Goal: Check status

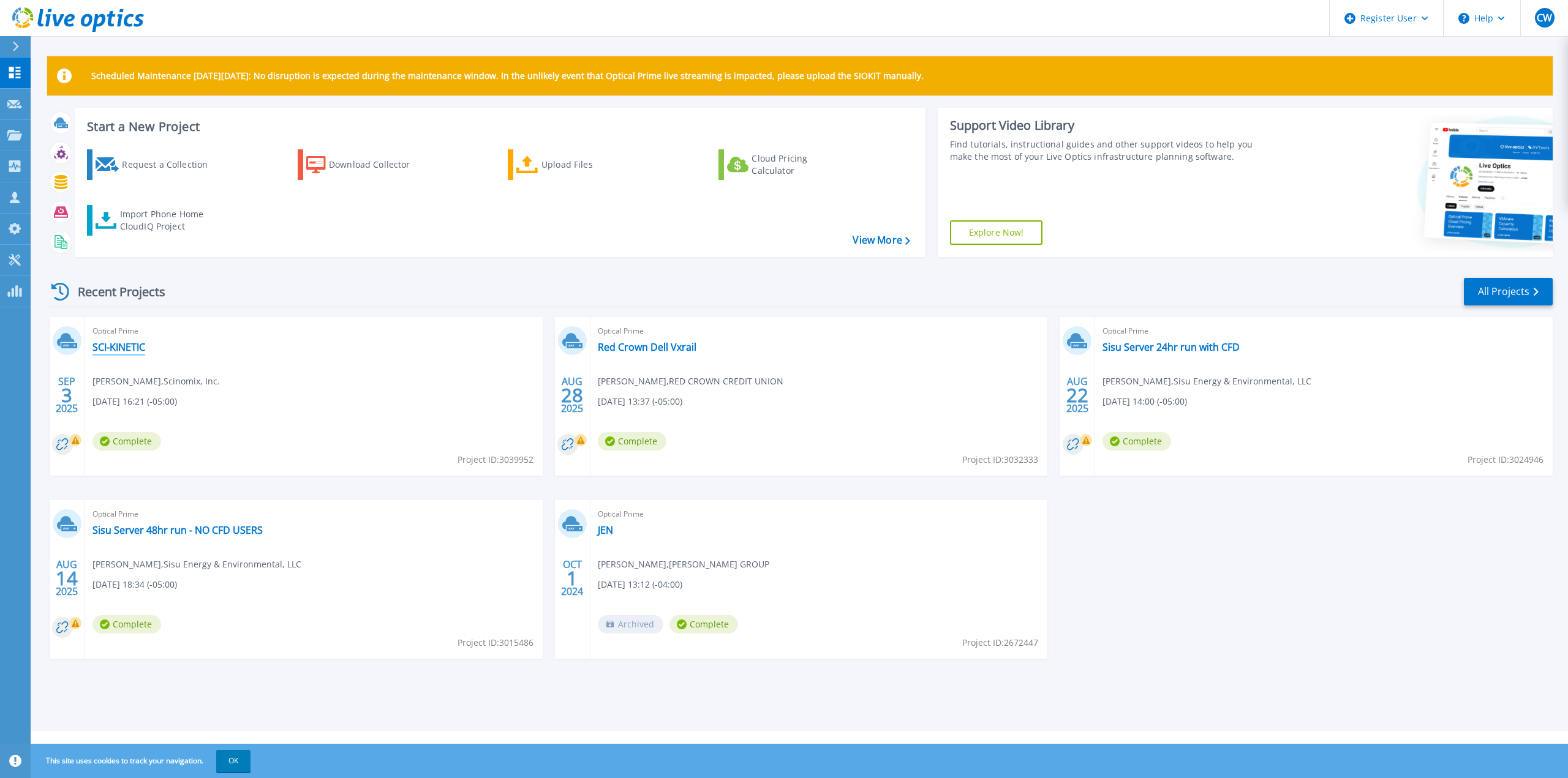
click at [130, 344] on link "SCI-KINETIC" at bounding box center [118, 347] width 52 height 12
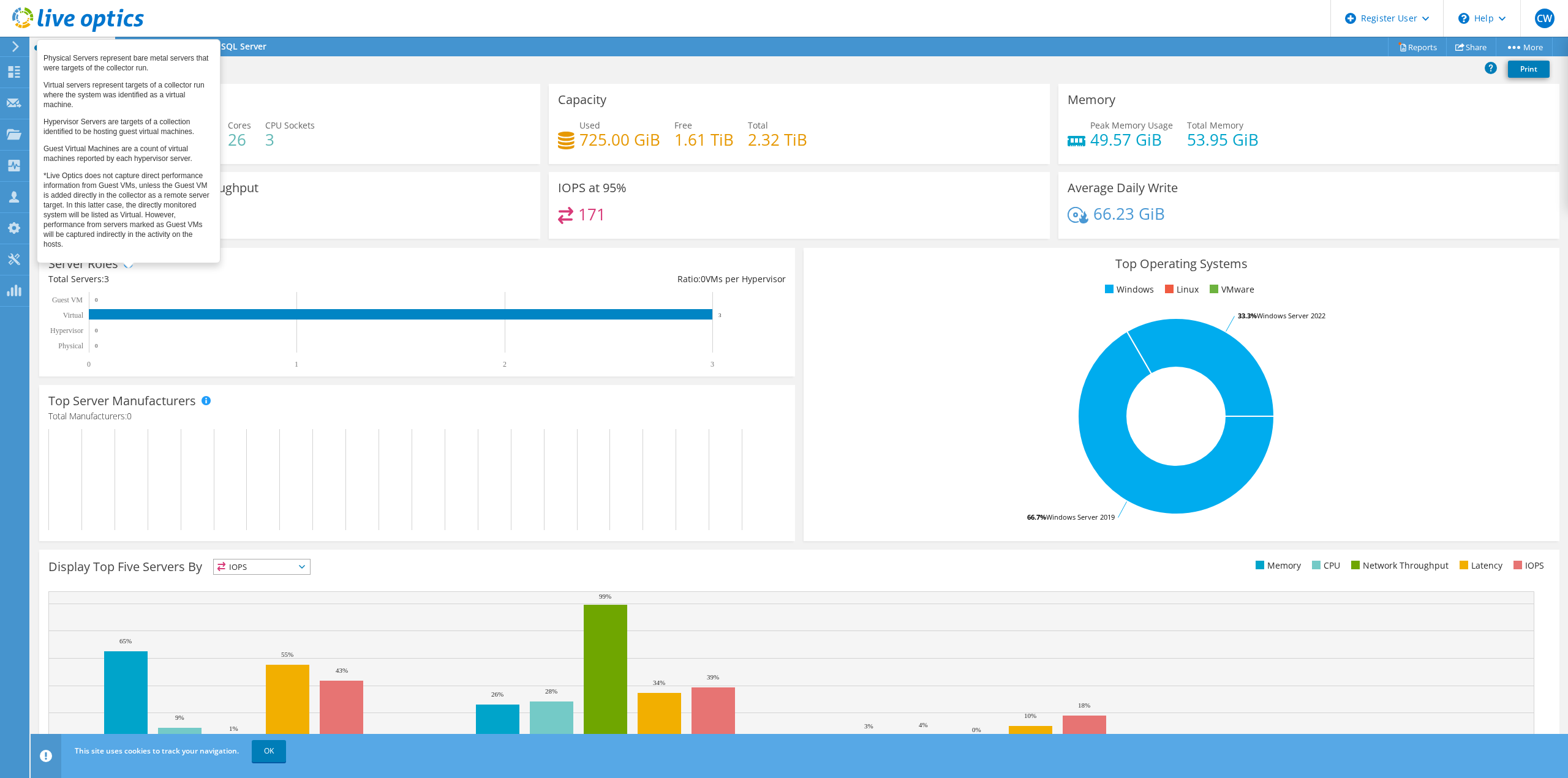
click at [125, 262] on span at bounding box center [128, 263] width 8 height 8
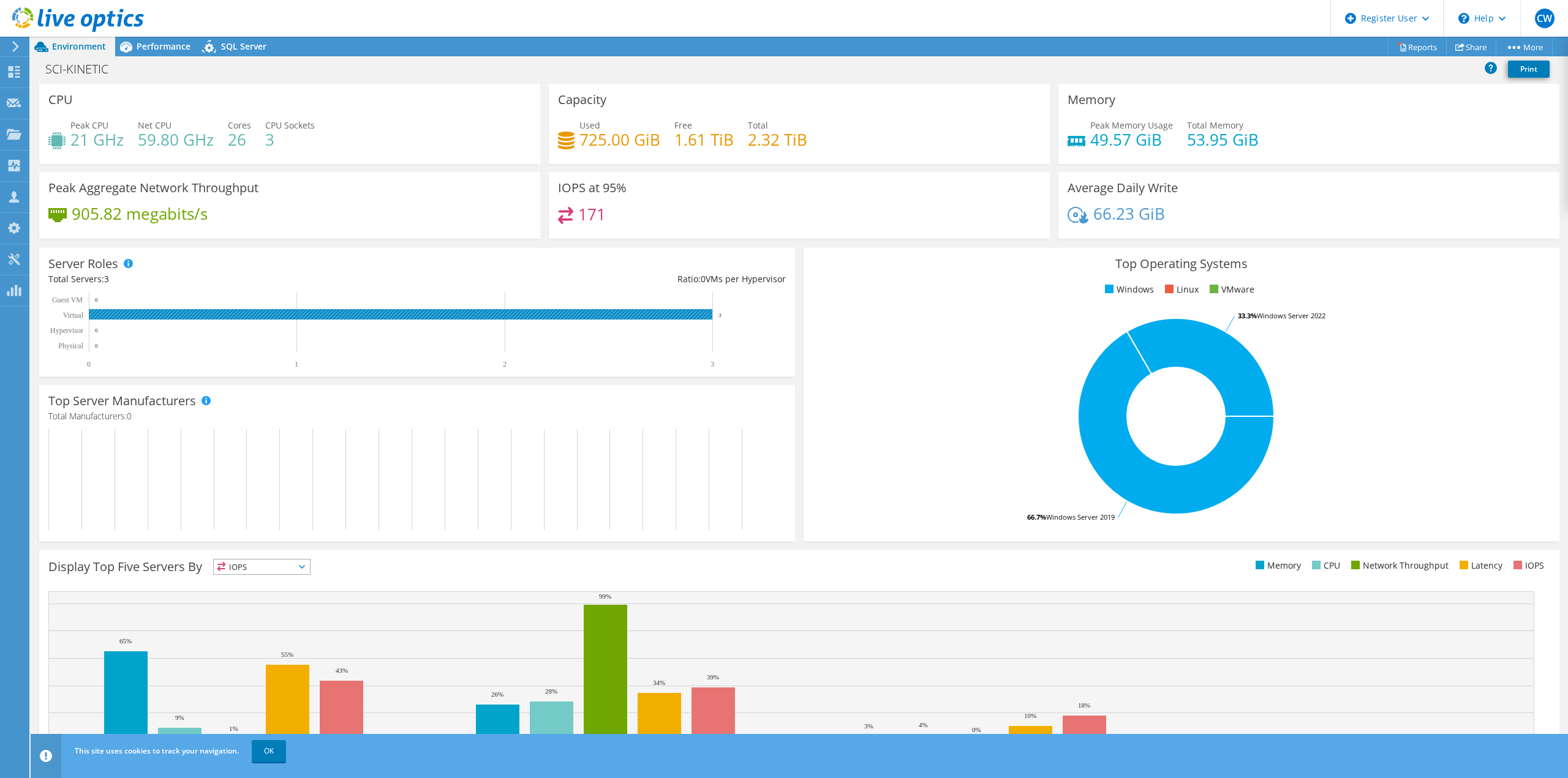
click at [177, 318] on rect at bounding box center [400, 314] width 624 height 11
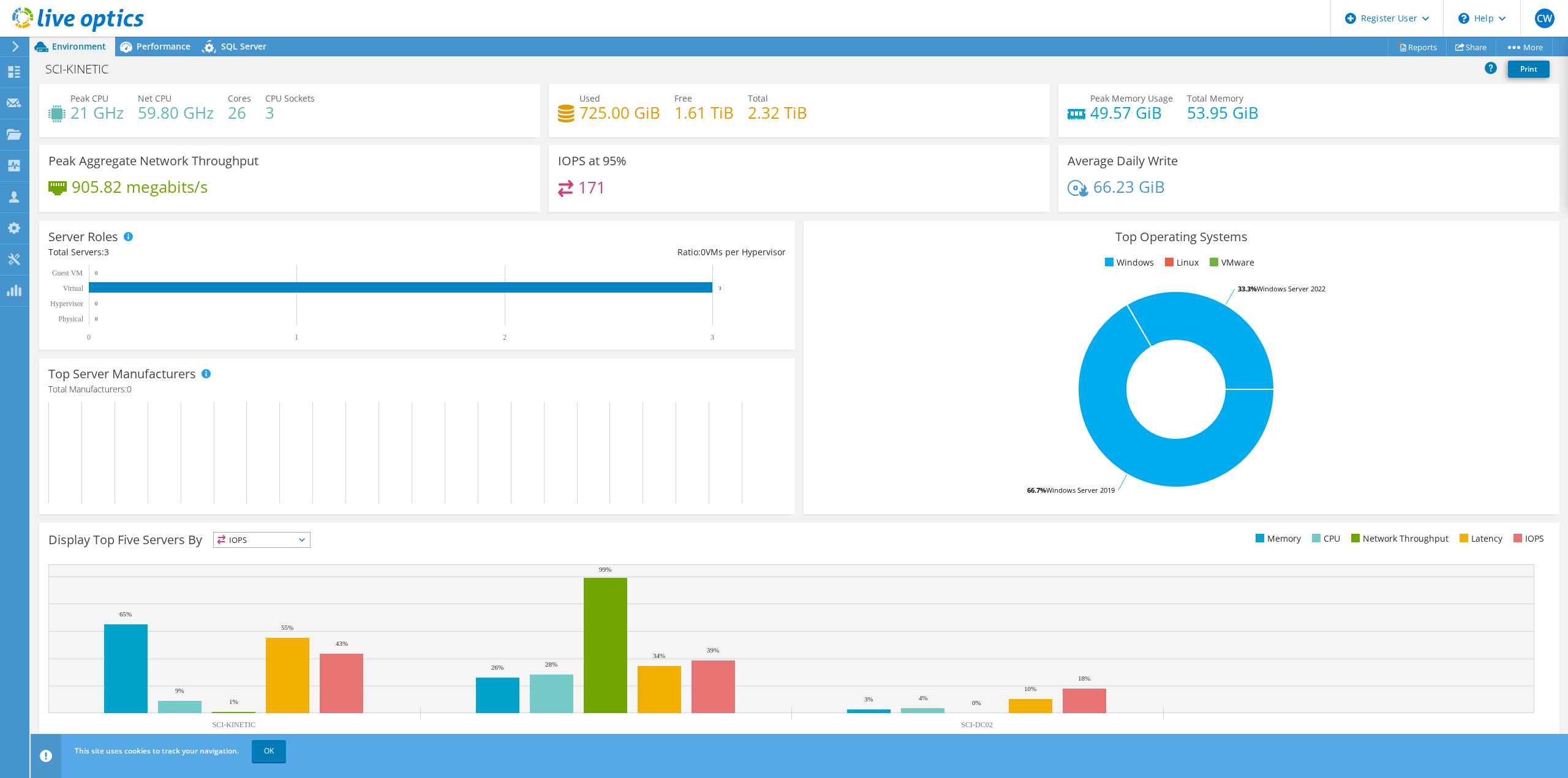
scroll to position [39, 0]
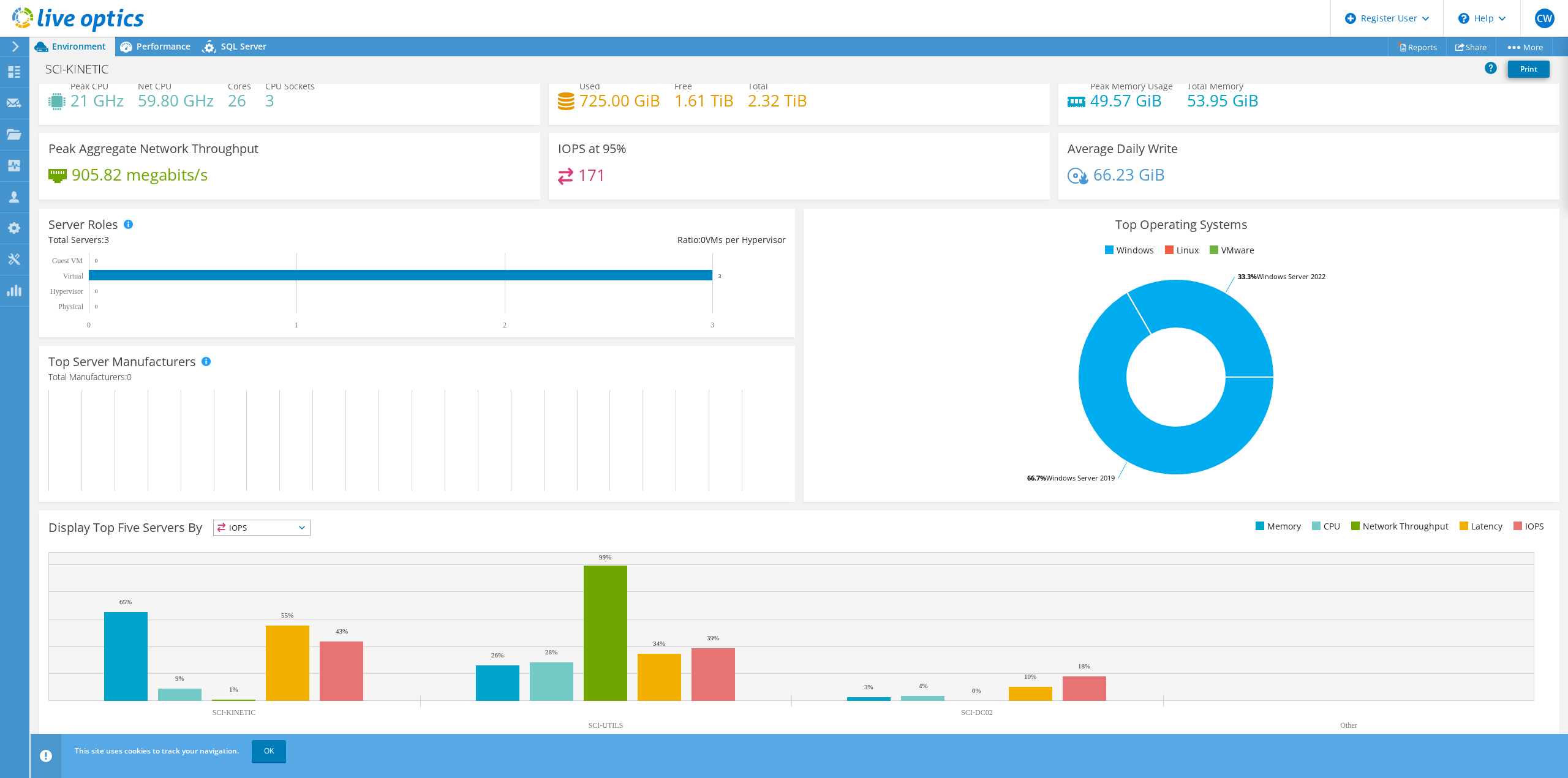
drag, startPoint x: 957, startPoint y: 712, endPoint x: 997, endPoint y: 717, distance: 40.3
click at [997, 717] on rect at bounding box center [791, 643] width 1486 height 183
drag, startPoint x: 997, startPoint y: 718, endPoint x: 963, endPoint y: 717, distance: 34.0
click at [963, 717] on rect at bounding box center [791, 643] width 1486 height 183
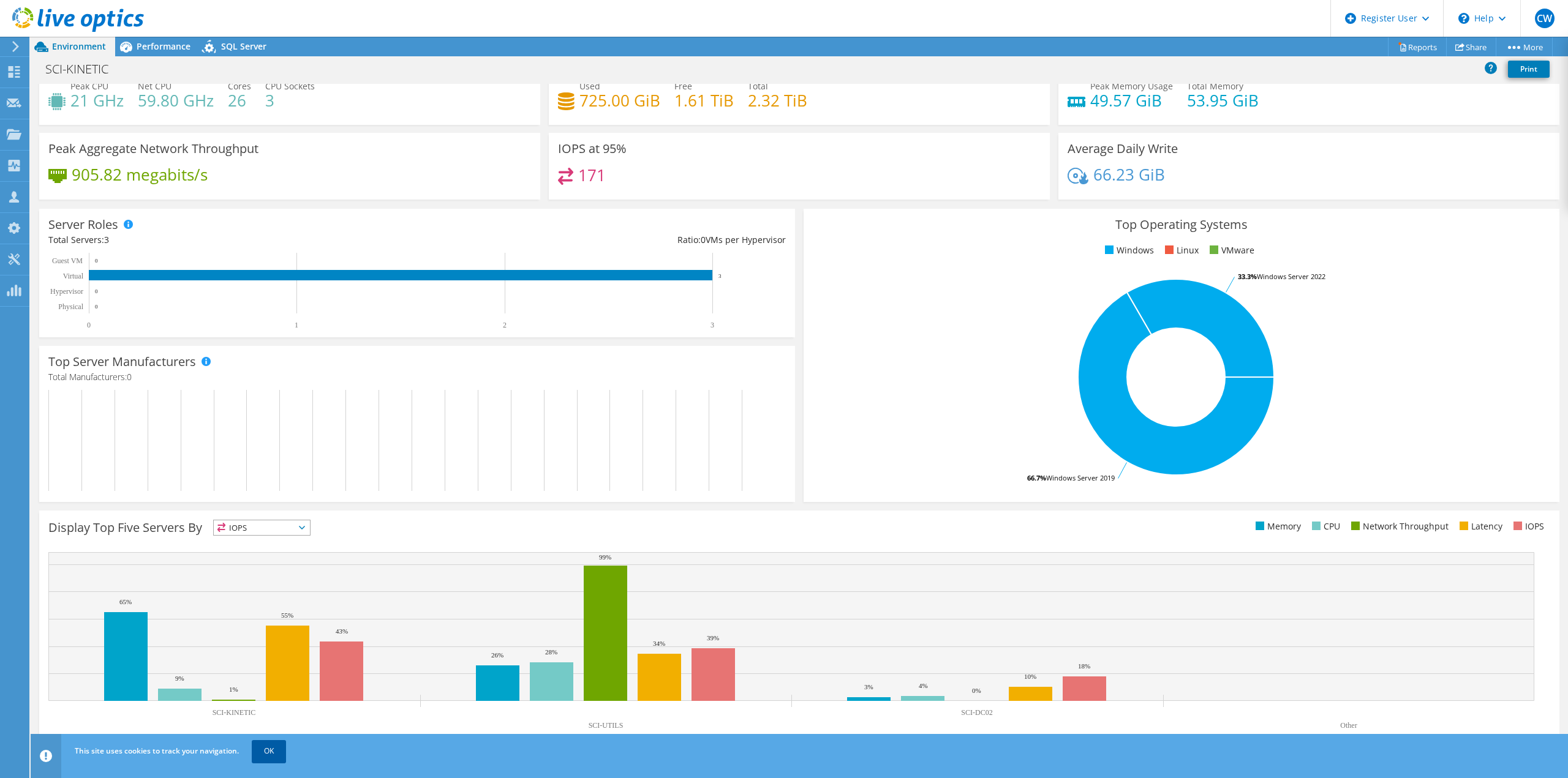
drag, startPoint x: 212, startPoint y: 716, endPoint x: 260, endPoint y: 744, distance: 55.6
click at [220, 719] on rect at bounding box center [791, 643] width 1486 height 183
click at [261, 754] on link "OK" at bounding box center [268, 751] width 34 height 22
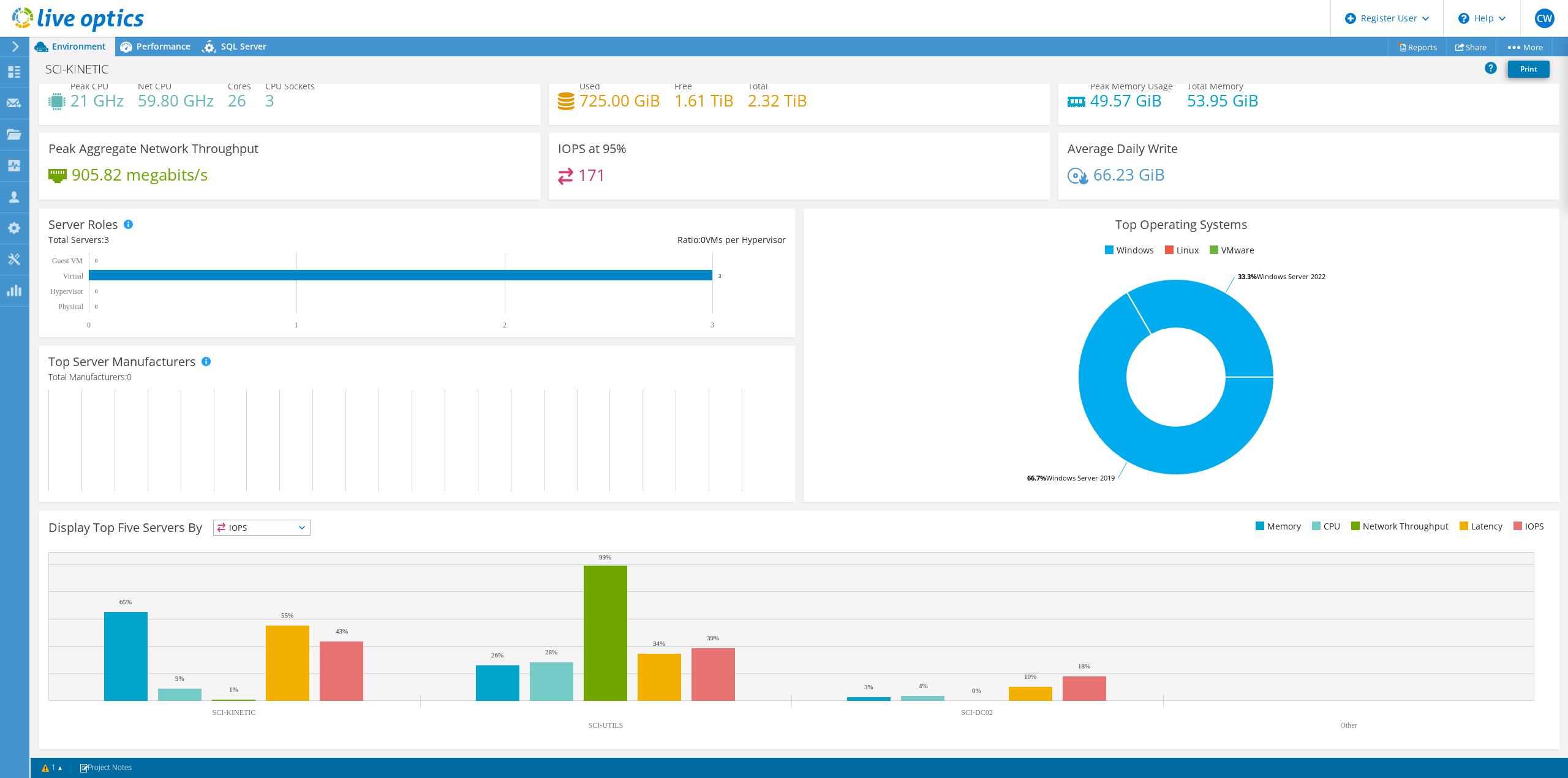
drag, startPoint x: 216, startPoint y: 716, endPoint x: 232, endPoint y: 717, distance: 16.0
click at [232, 717] on icon "SCI-KINETIC SCI-UTILS SCI-DC02 Other 65% 26% 3% 9% 28% 4% 1% 99% 0% 55% 34% 10%…" at bounding box center [791, 643] width 1486 height 183
click at [218, 717] on text "SCI-KINETIC" at bounding box center [234, 712] width 43 height 8
drag, startPoint x: 217, startPoint y: 717, endPoint x: 351, endPoint y: 731, distance: 134.7
click at [319, 731] on icon "SCI-KINETIC SCI-UTILS SCI-DC02 Other 65% 26% 3% 9% 28% 4% 1% 99% 0% 55% 34% 10%…" at bounding box center [791, 643] width 1486 height 183
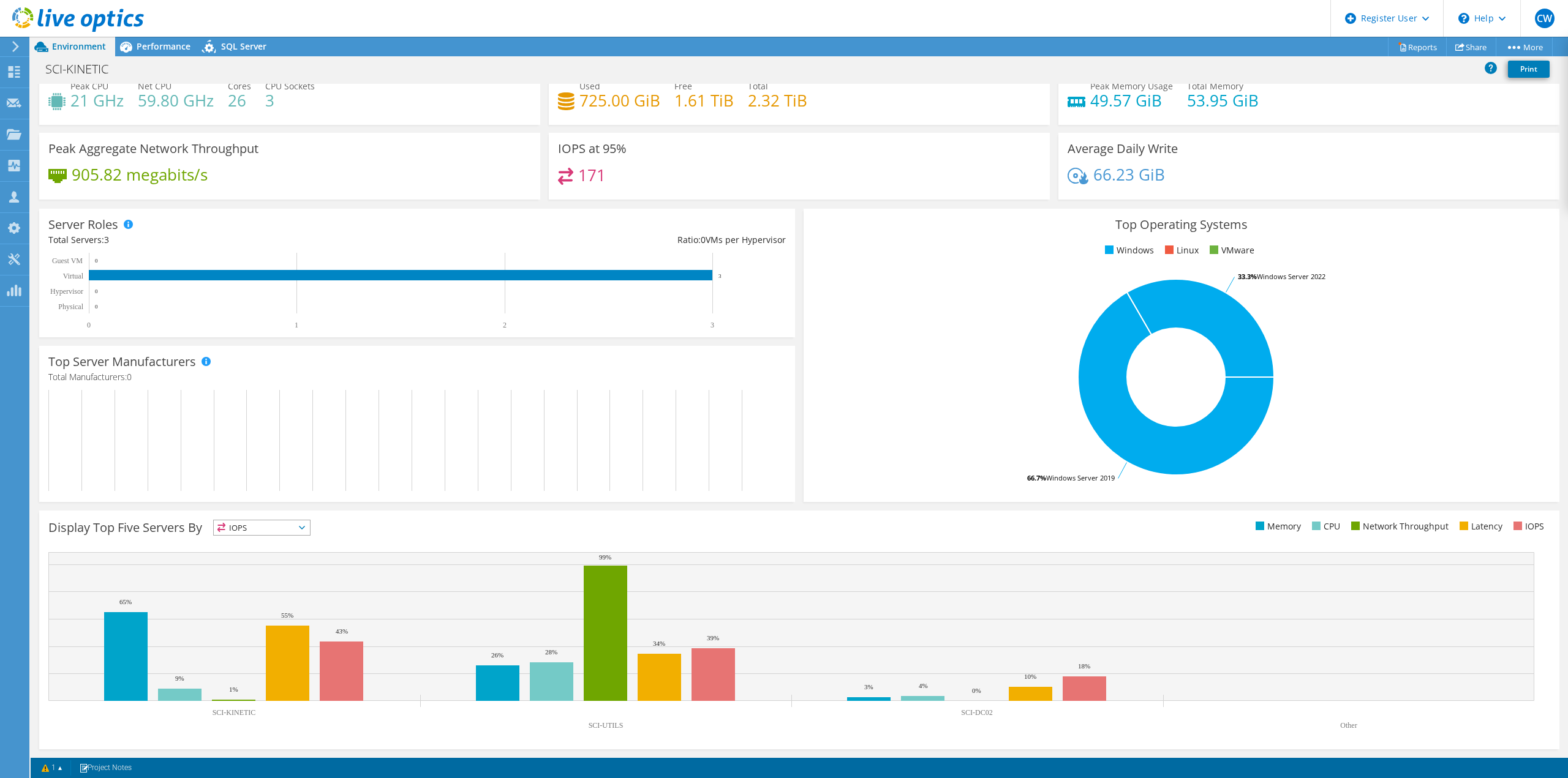
drag, startPoint x: 843, startPoint y: 730, endPoint x: 859, endPoint y: 730, distance: 16.0
click at [846, 730] on rect at bounding box center [791, 643] width 1486 height 183
click at [961, 724] on rect at bounding box center [791, 643] width 1486 height 183
drag, startPoint x: 968, startPoint y: 715, endPoint x: 1008, endPoint y: 717, distance: 40.0
click at [1008, 717] on icon "SCI-KINETIC SCI-UTILS SCI-DC02 Other 65% 26% 3% 9% 28% 4% 1% 99% 0% 55% 34% 10%…" at bounding box center [791, 643] width 1486 height 183
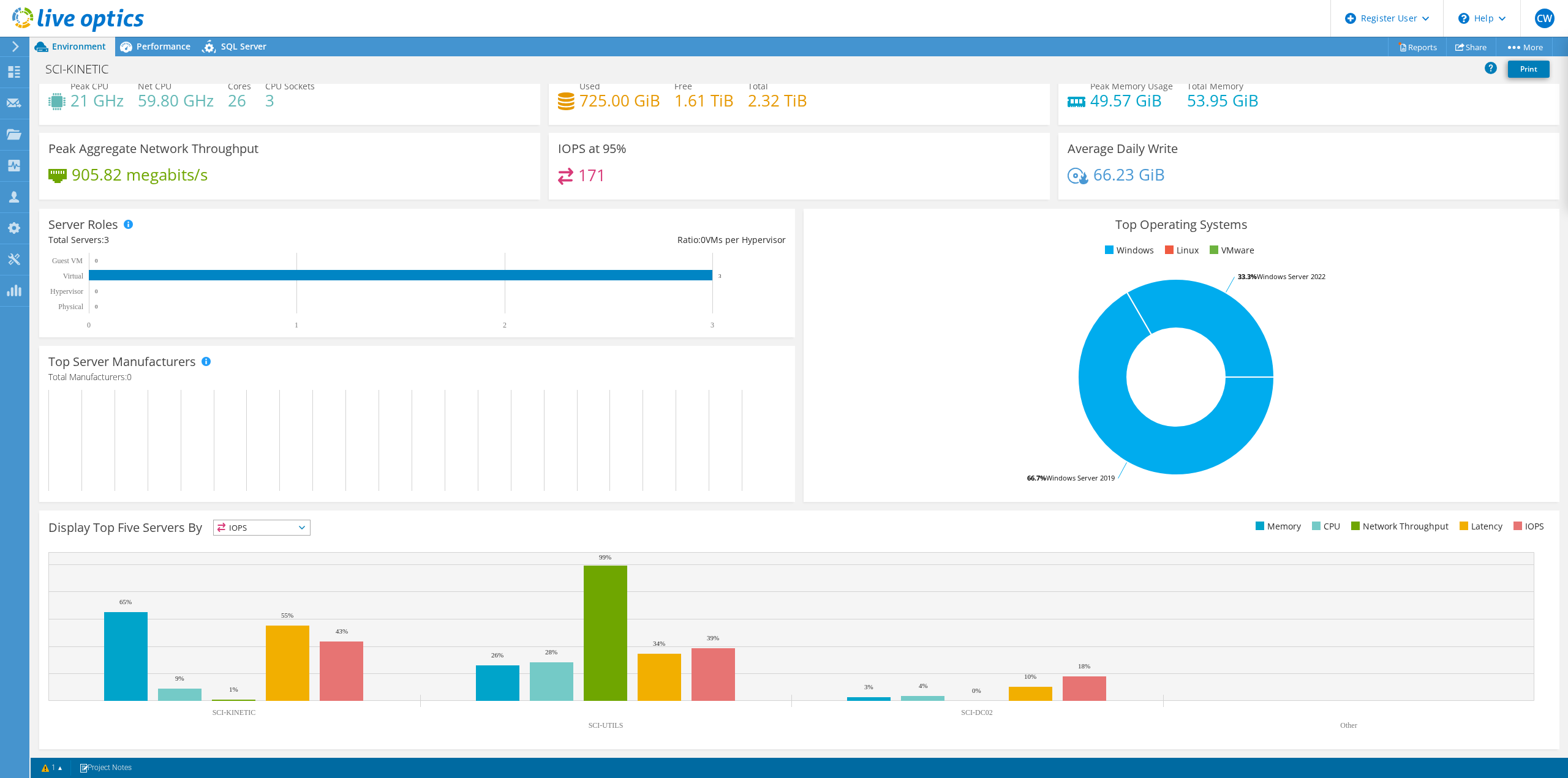
drag, startPoint x: 1001, startPoint y: 717, endPoint x: 964, endPoint y: 711, distance: 37.5
click at [964, 711] on icon "SCI-KINETIC SCI-UTILS SCI-DC02 Other 65% 26% 3% 9% 28% 4% 1% 99% 0% 55% 34% 10%…" at bounding box center [791, 643] width 1486 height 183
drag, startPoint x: 973, startPoint y: 715, endPoint x: 982, endPoint y: 716, distance: 9.1
click at [978, 716] on text "SCI-DC02" at bounding box center [977, 712] width 32 height 8
click at [277, 526] on span "IOPS" at bounding box center [262, 528] width 96 height 15
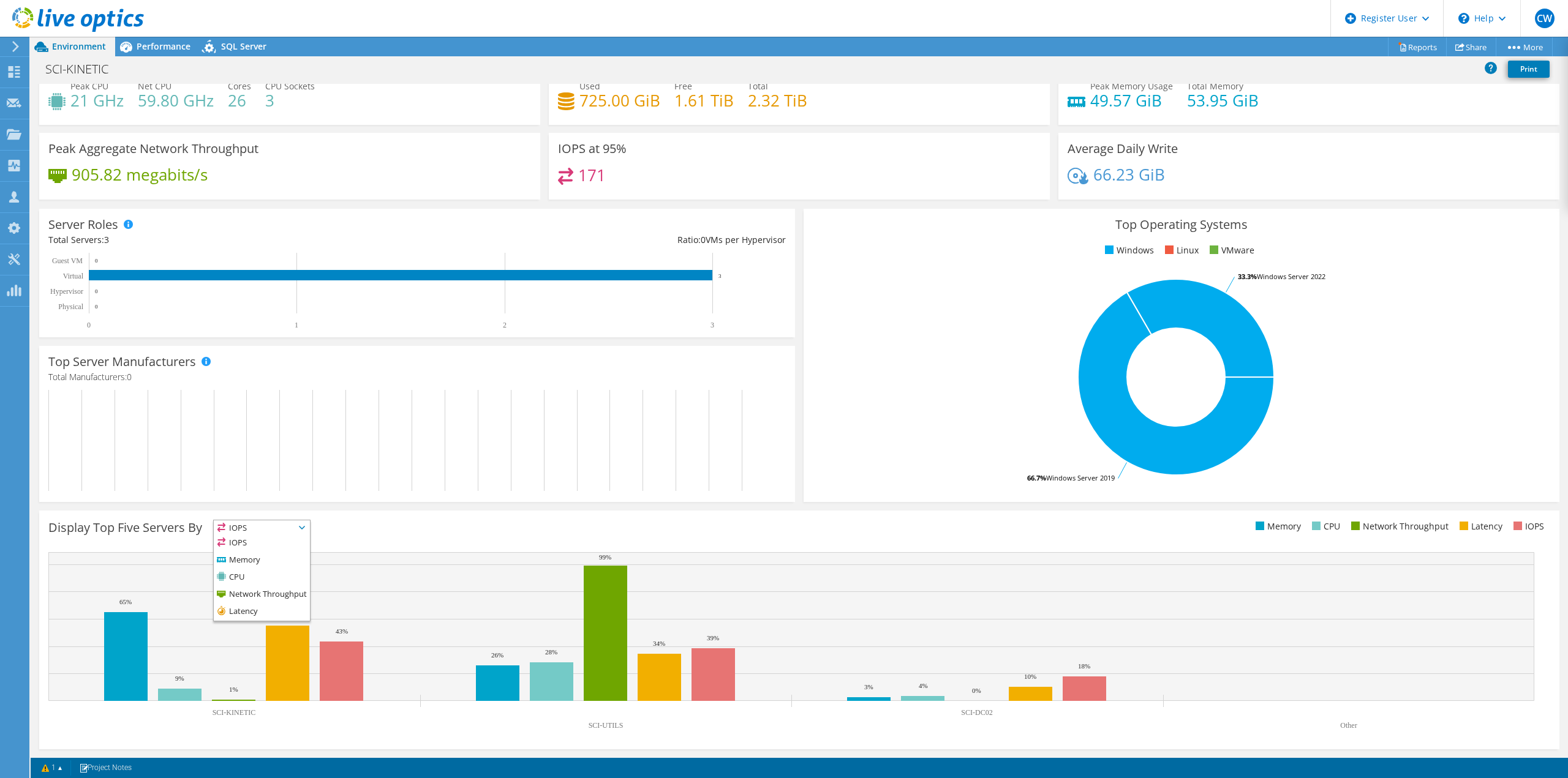
click at [242, 297] on rect at bounding box center [411, 291] width 727 height 76
